Goal: Task Accomplishment & Management: Manage account settings

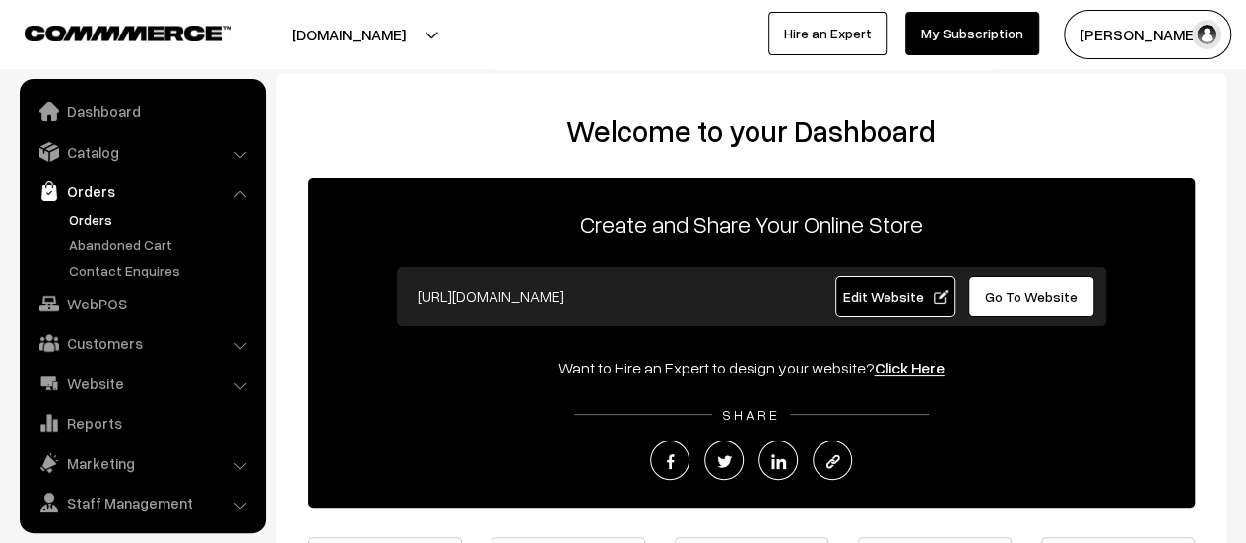
click at [83, 227] on link "Orders" at bounding box center [161, 219] width 195 height 21
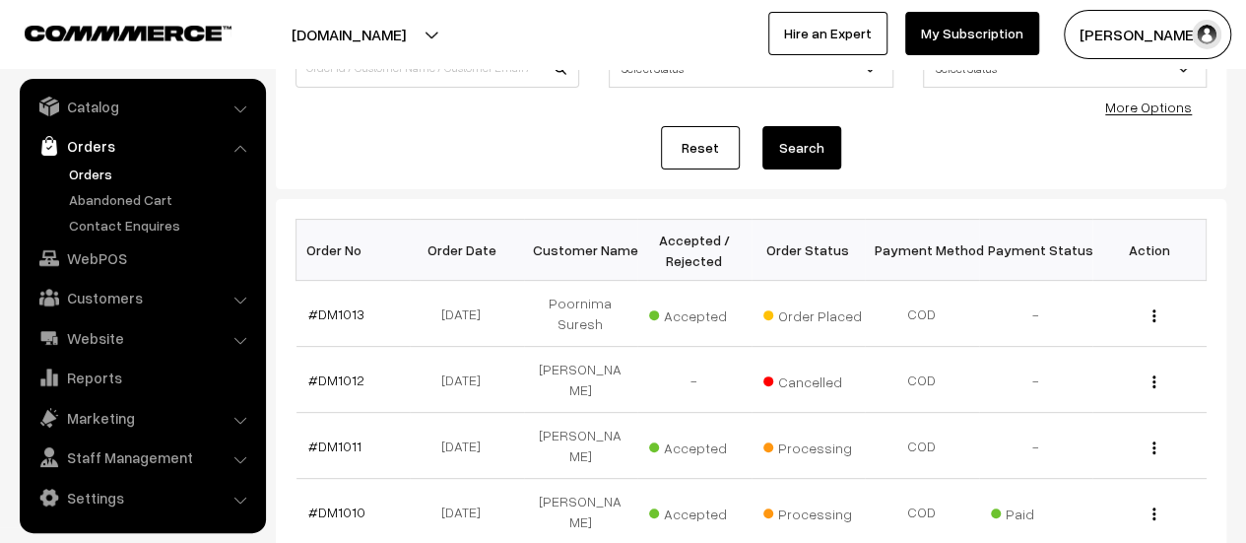
scroll to position [210, 0]
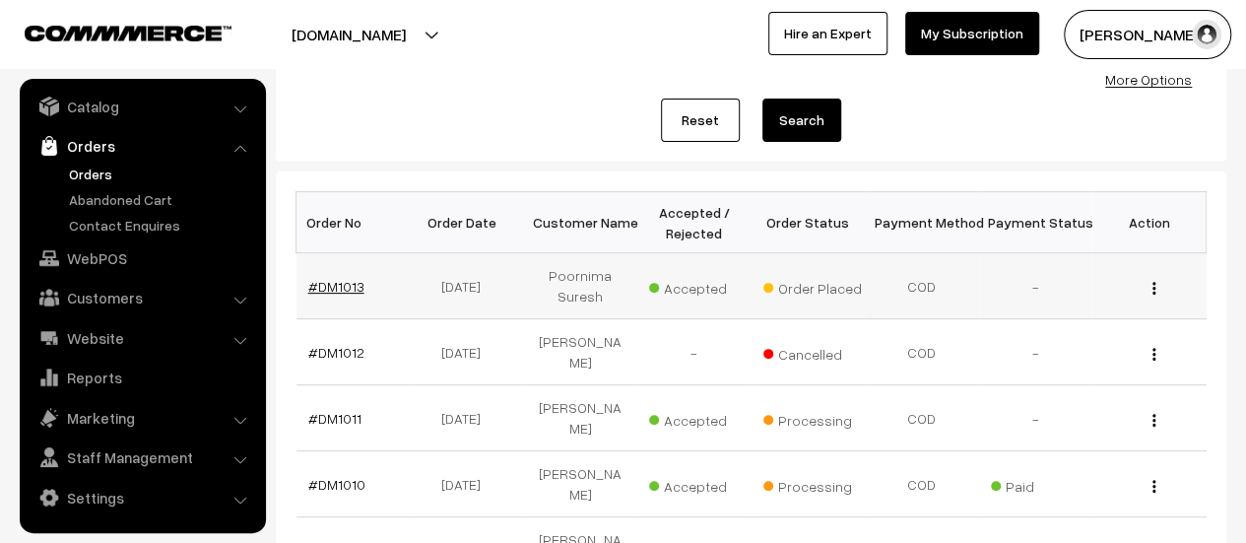
click at [333, 284] on link "#DM1013" at bounding box center [336, 286] width 56 height 17
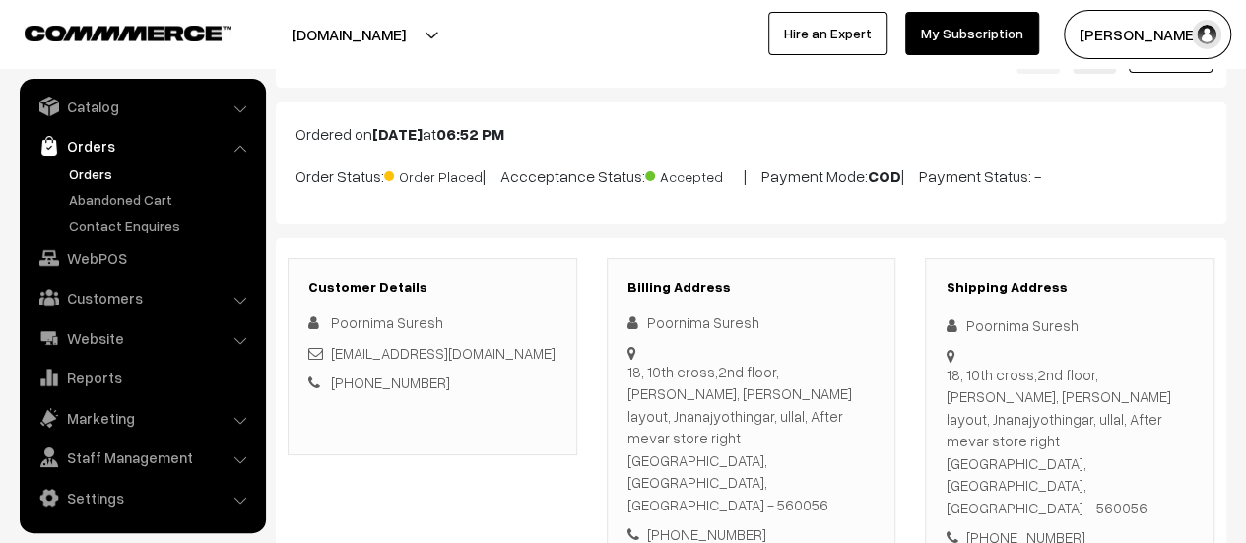
scroll to position [86, 0]
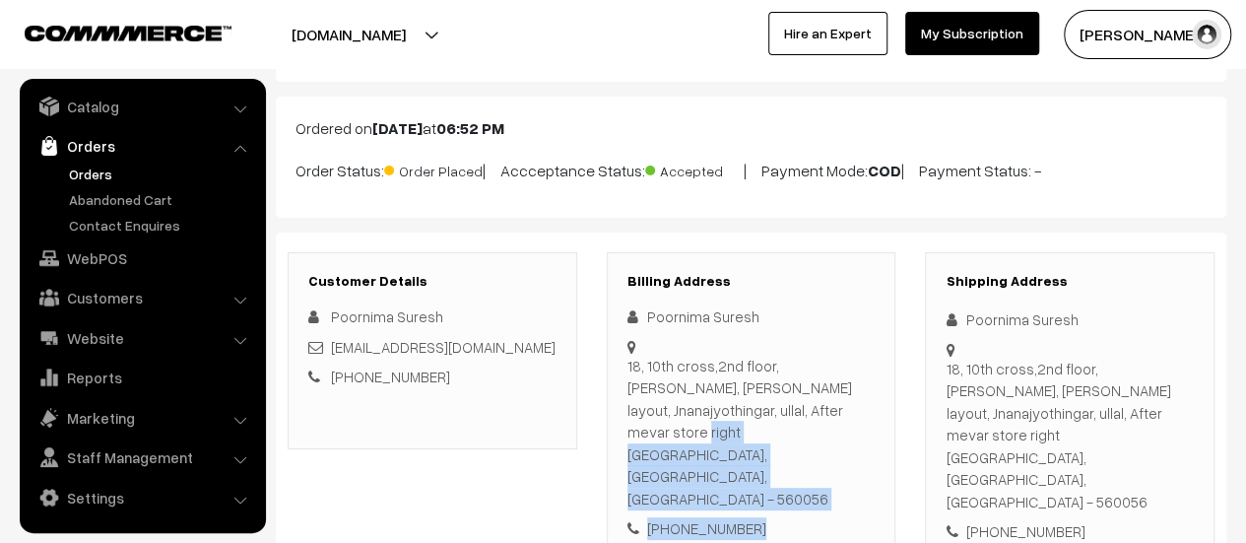
drag, startPoint x: 627, startPoint y: 357, endPoint x: 882, endPoint y: 425, distance: 263.9
click at [882, 425] on div "Billing Address Poornima Suresh 18, 10th cross,2nd floor, Krishna kamala, Sri H…" at bounding box center [751, 406] width 289 height 308
click at [799, 473] on div "Billing Address Poornima Suresh 18, 10th cross,2nd floor, Krishna kamala, Sri H…" at bounding box center [751, 406] width 289 height 308
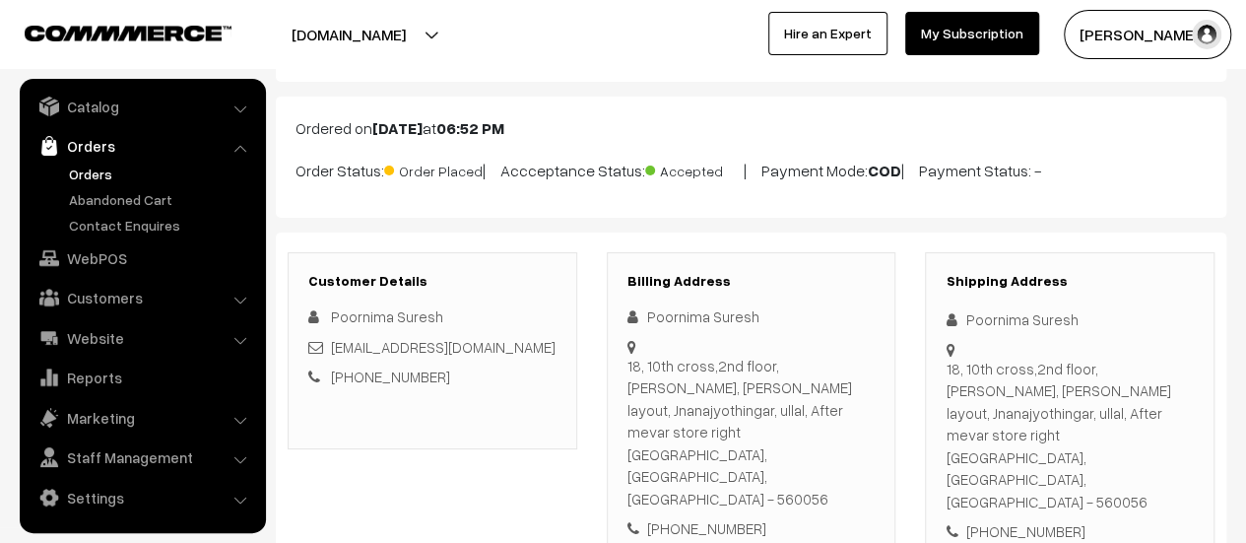
drag, startPoint x: 626, startPoint y: 357, endPoint x: 866, endPoint y: 422, distance: 248.9
click at [866, 422] on div "18, 10th cross,2nd floor, Krishna kamala, Sri Hari layout, Jnanajyothingar, ull…" at bounding box center [751, 432] width 248 height 156
copy div "18, 10th cross,2nd floor, Krishna kamala, Sri Hari layout, Jnanajyothingar, ull…"
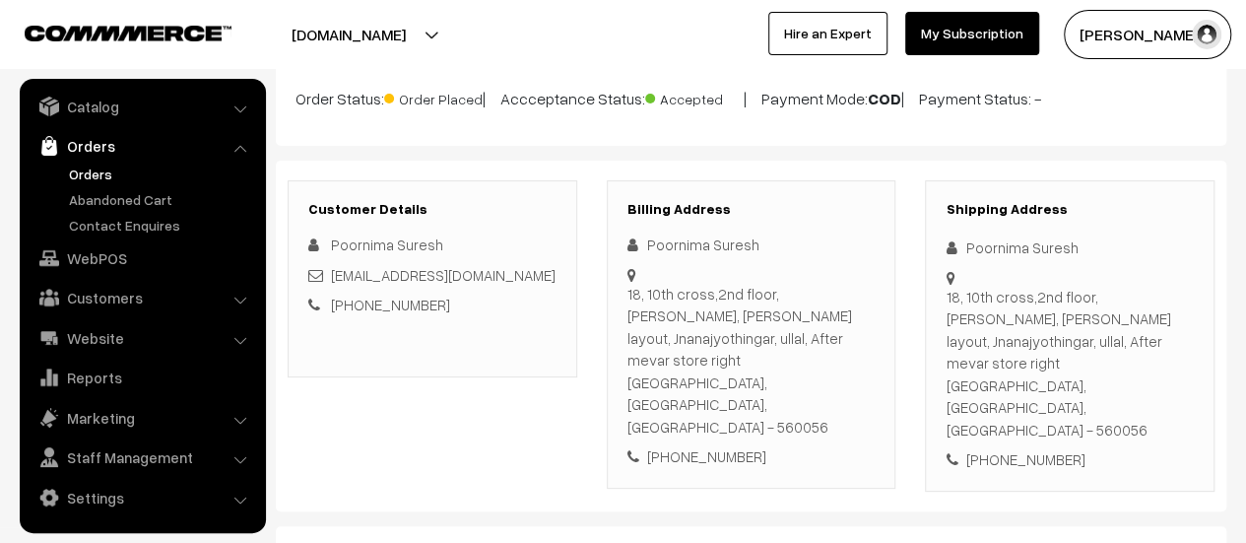
scroll to position [0, 0]
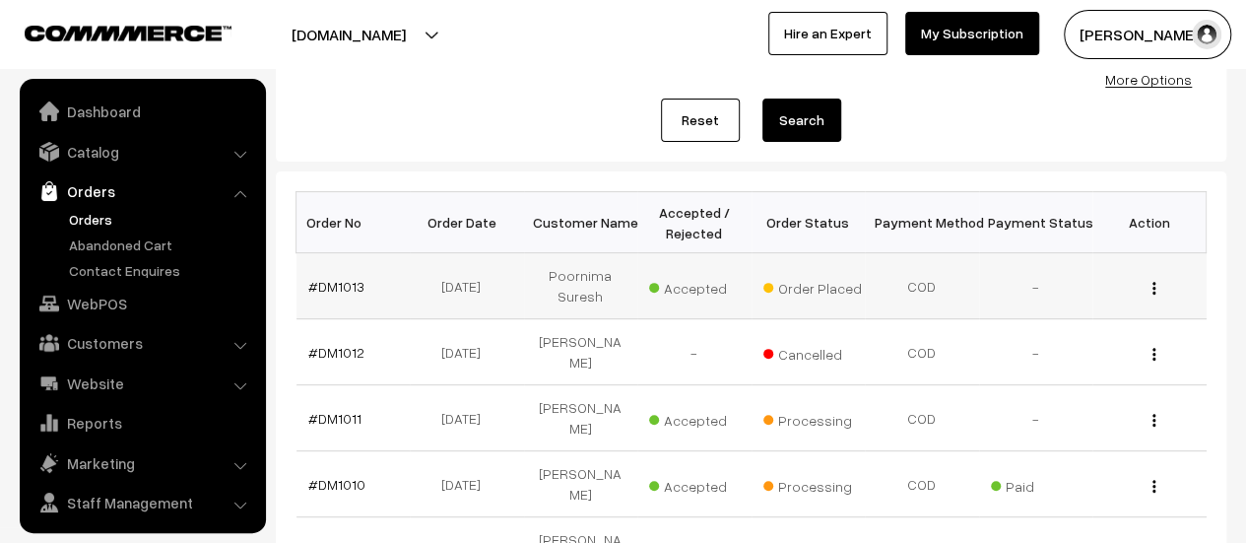
scroll to position [45, 0]
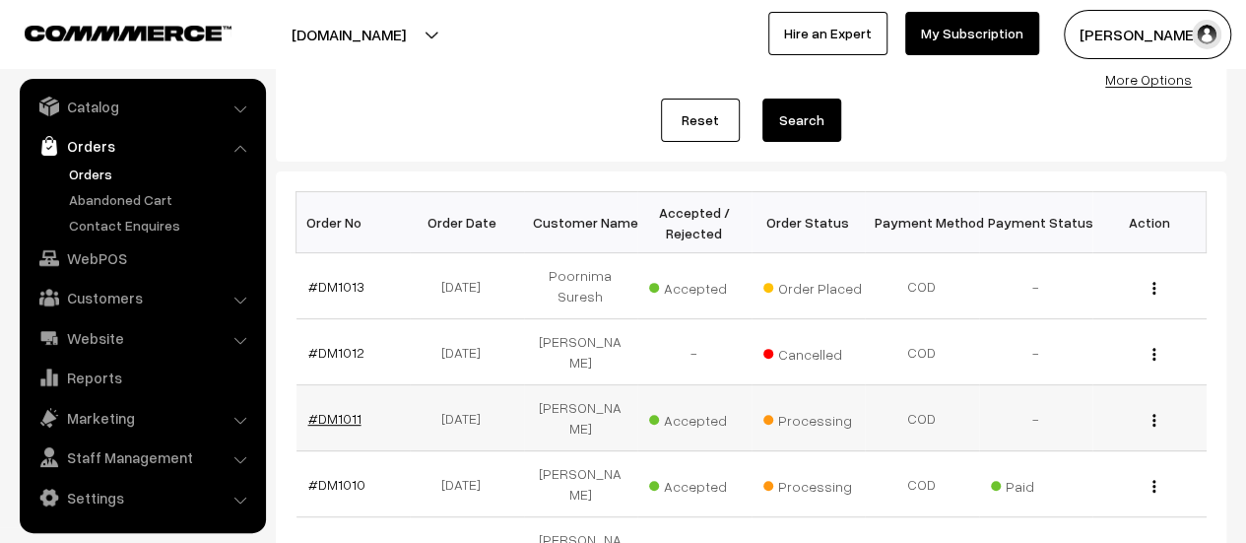
click at [337, 410] on link "#DM1011" at bounding box center [334, 418] width 53 height 17
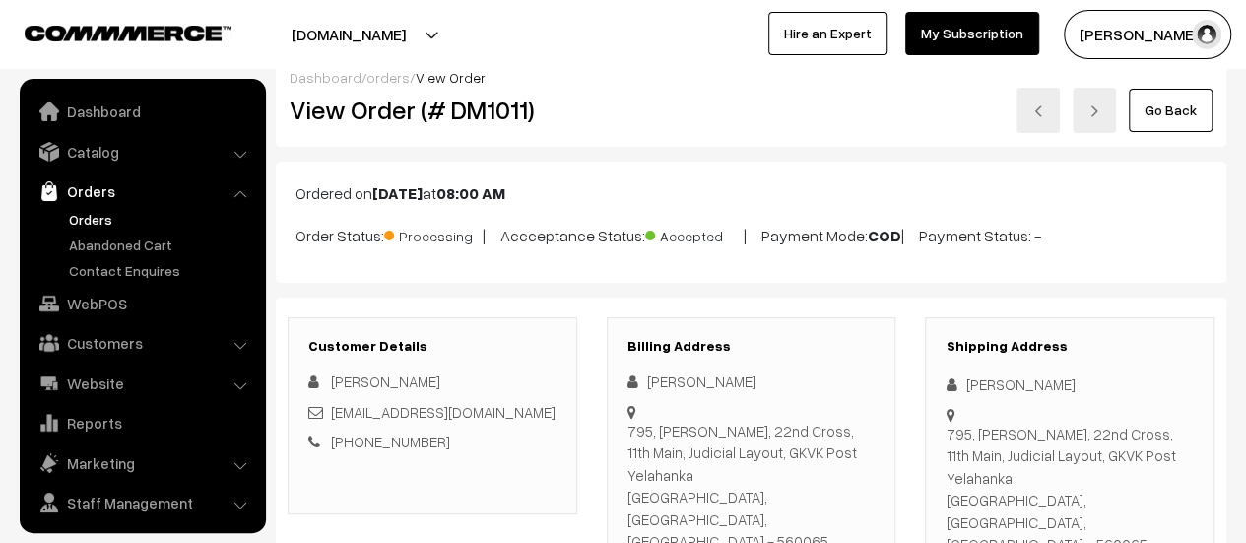
scroll to position [45, 0]
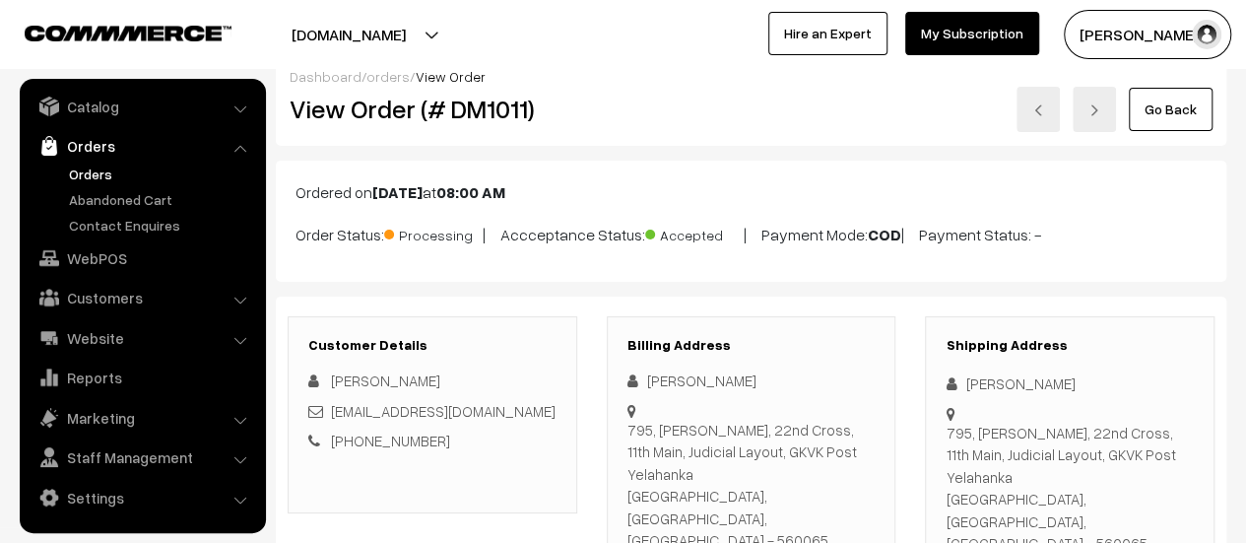
drag, startPoint x: 628, startPoint y: 425, endPoint x: 855, endPoint y: 489, distance: 235.3
click at [855, 489] on div "795, Shri Raghavendra, 22nd Cross, 11th Main, Judicial Layout, GKVK Post Yelaha…" at bounding box center [751, 484] width 248 height 133
copy div "795, Shri Raghavendra, 22nd Cross, 11th Main, Judicial Layout, GKVK Post Yelaha…"
click at [527, 395] on div "Akash Katti akashrk@gmail.com +91 9480726790" at bounding box center [432, 410] width 248 height 83
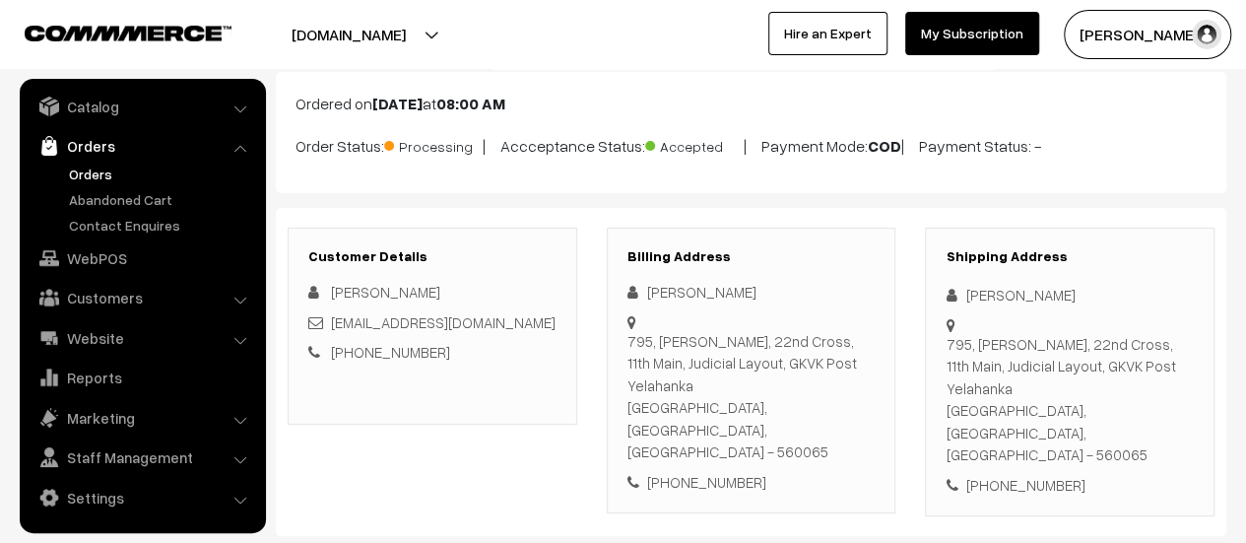
scroll to position [0, 0]
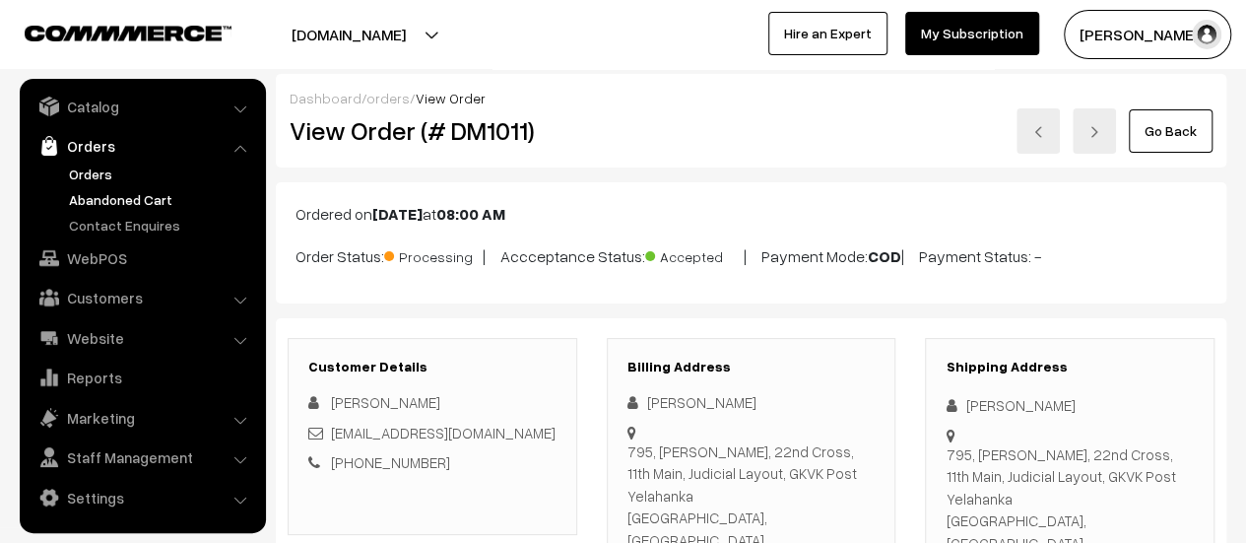
click at [158, 196] on link "Abandoned Cart" at bounding box center [161, 199] width 195 height 21
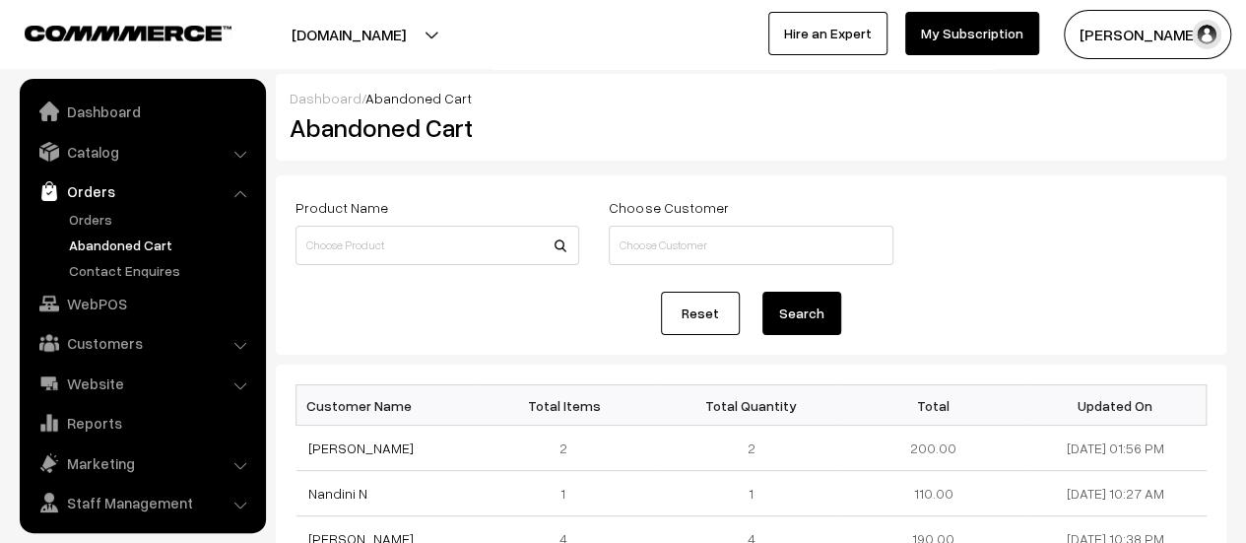
scroll to position [45, 0]
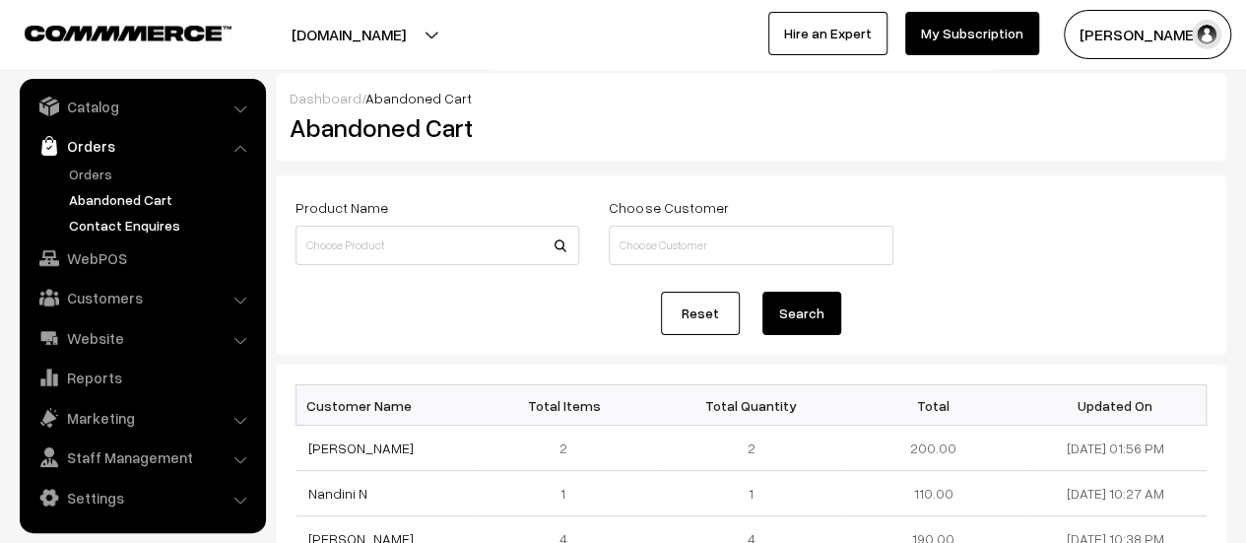
click at [135, 218] on link "Contact Enquires" at bounding box center [161, 225] width 195 height 21
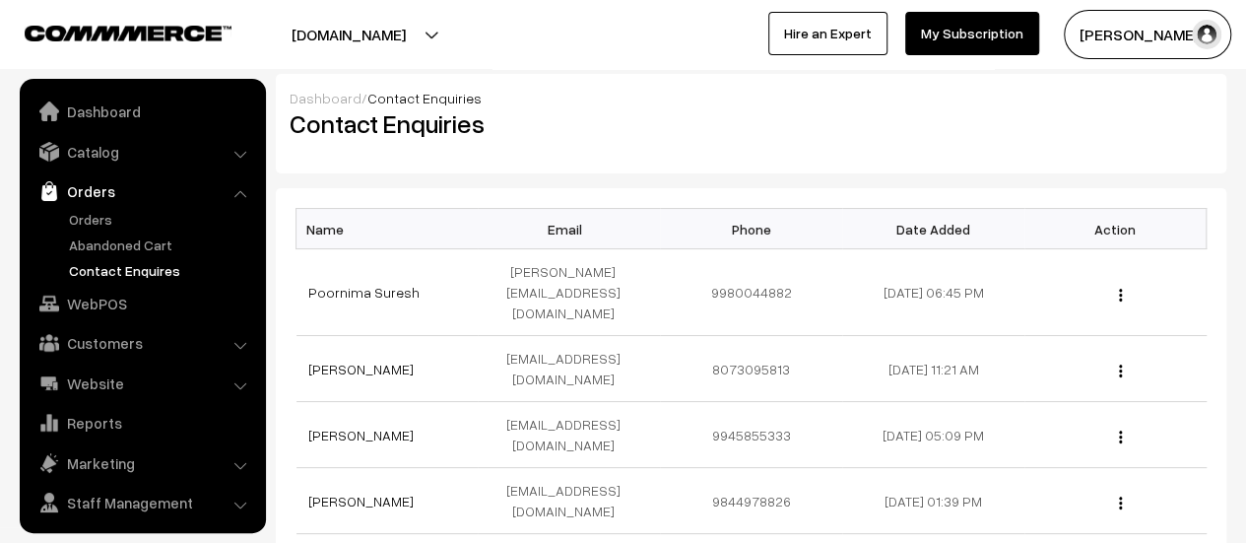
scroll to position [45, 0]
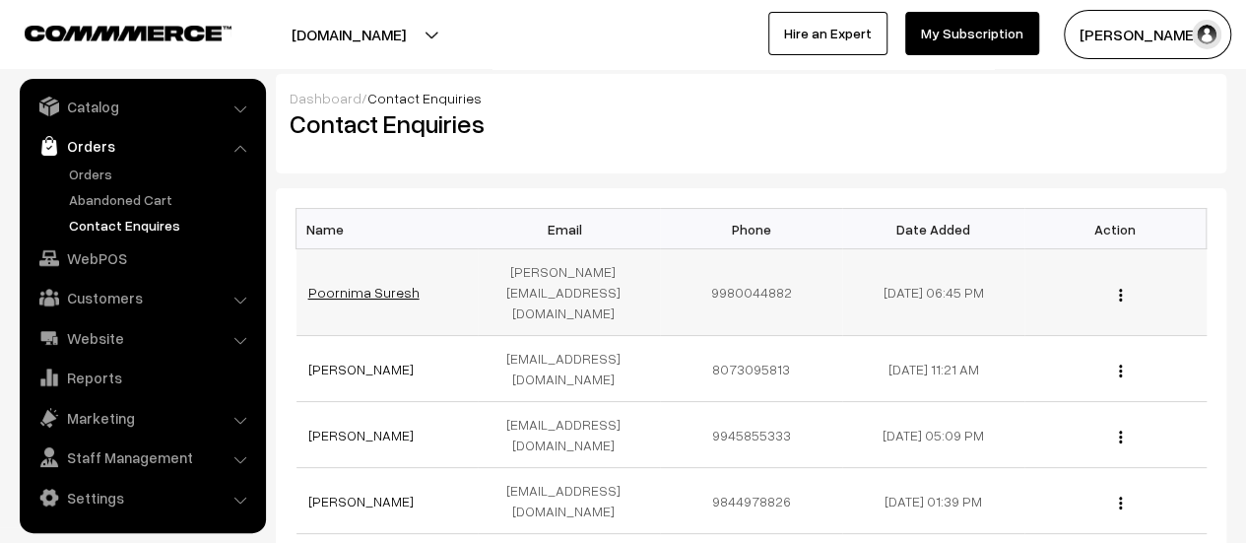
click at [351, 284] on link "Poornima Suresh" at bounding box center [363, 292] width 111 height 17
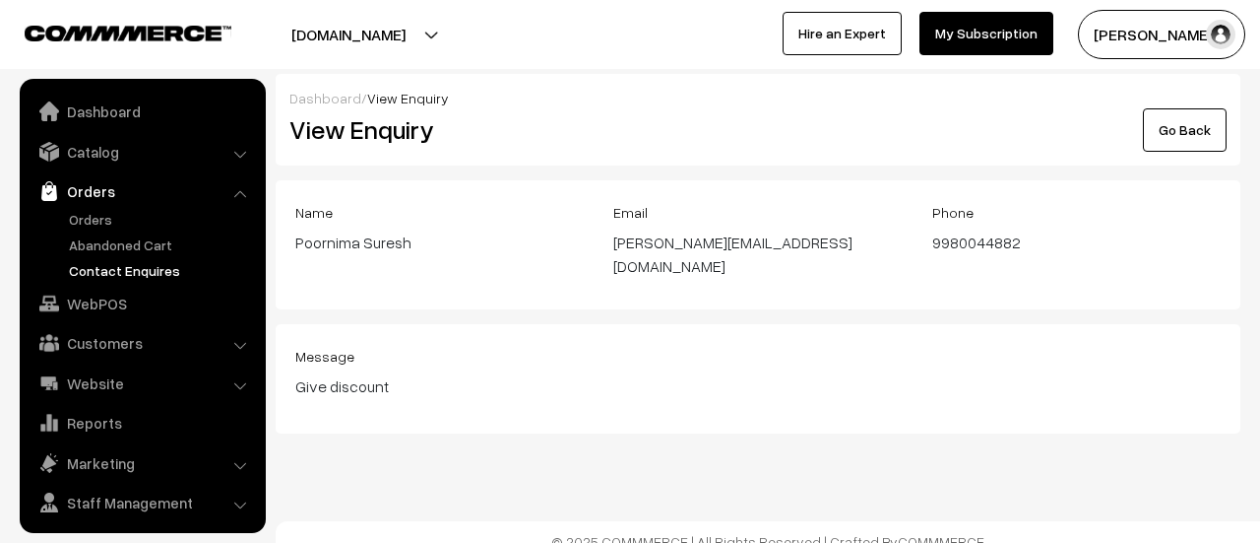
scroll to position [45, 0]
